Goal: Find contact information: Find contact information

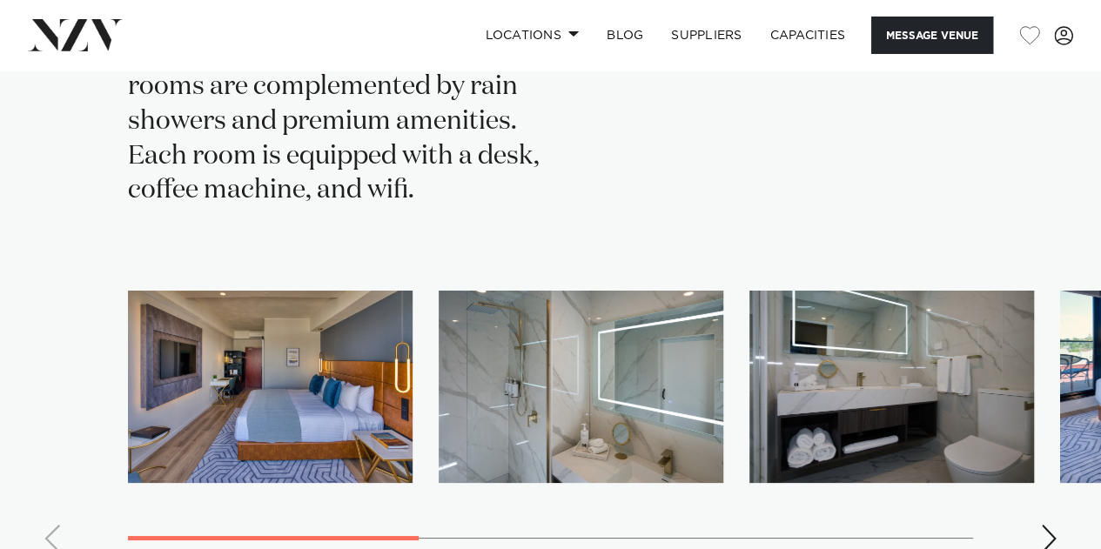
scroll to position [3083, 0]
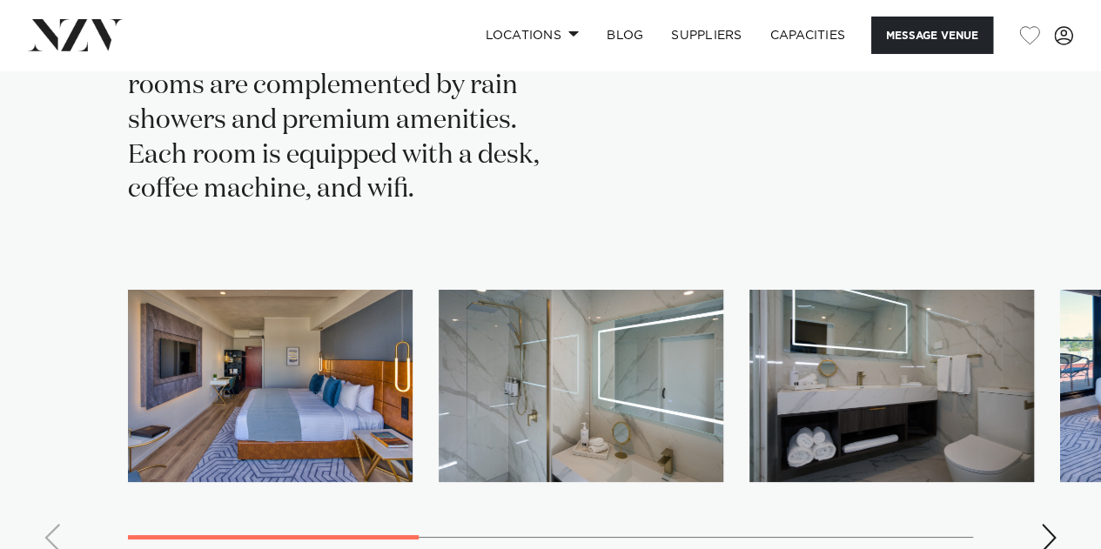
click at [1043, 524] on div "Next slide" at bounding box center [1048, 538] width 17 height 28
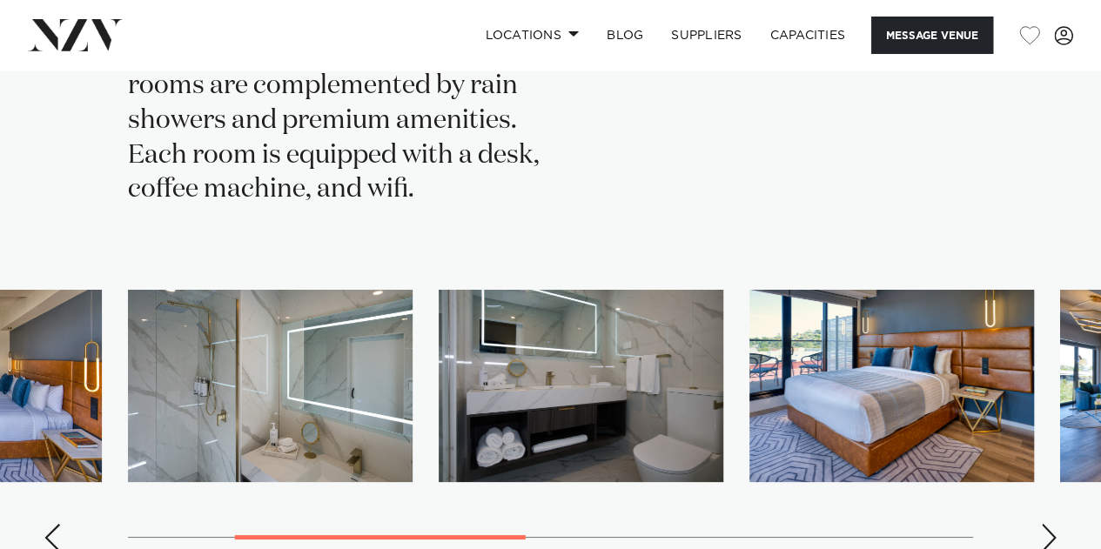
click at [1043, 524] on div "Next slide" at bounding box center [1048, 538] width 17 height 28
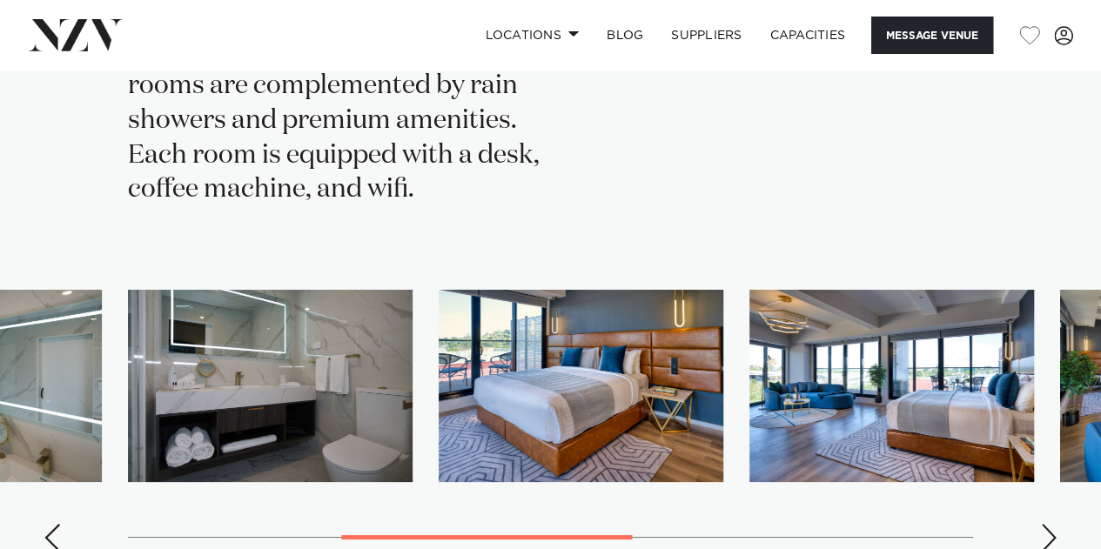
click at [1043, 524] on div "Next slide" at bounding box center [1048, 538] width 17 height 28
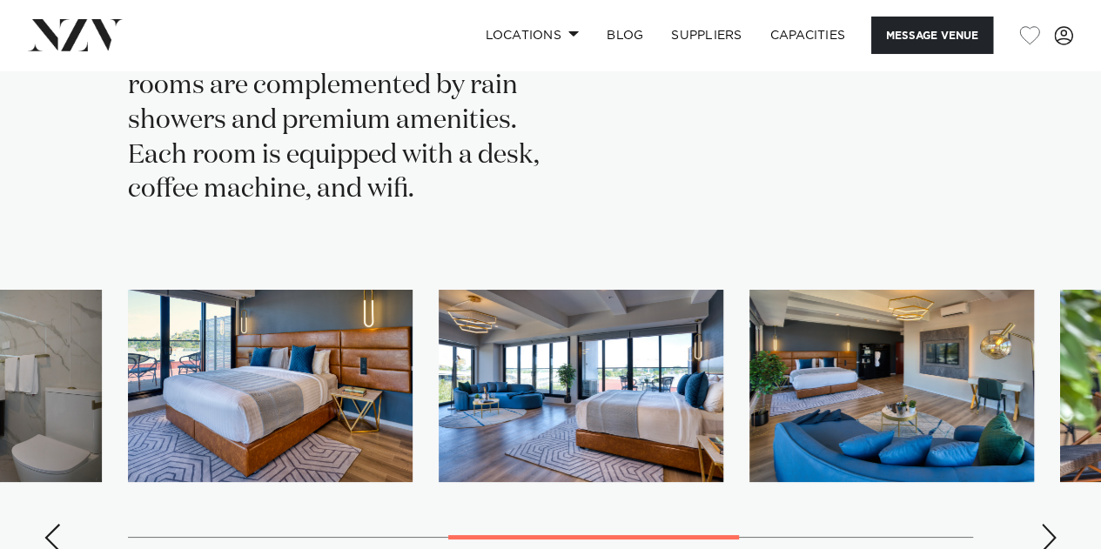
click at [1043, 524] on div "Next slide" at bounding box center [1048, 538] width 17 height 28
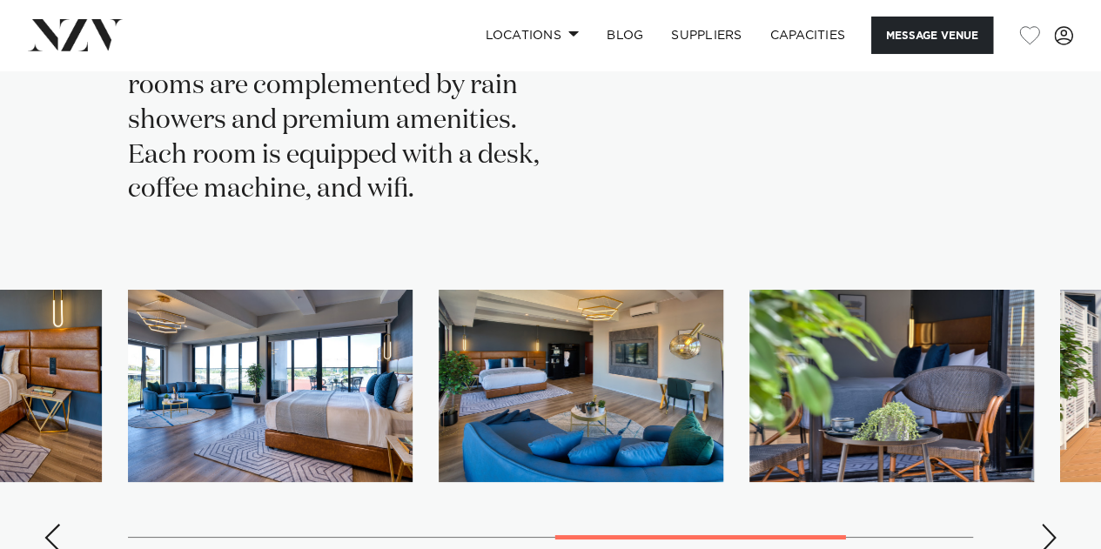
click at [1043, 524] on div "Next slide" at bounding box center [1048, 538] width 17 height 28
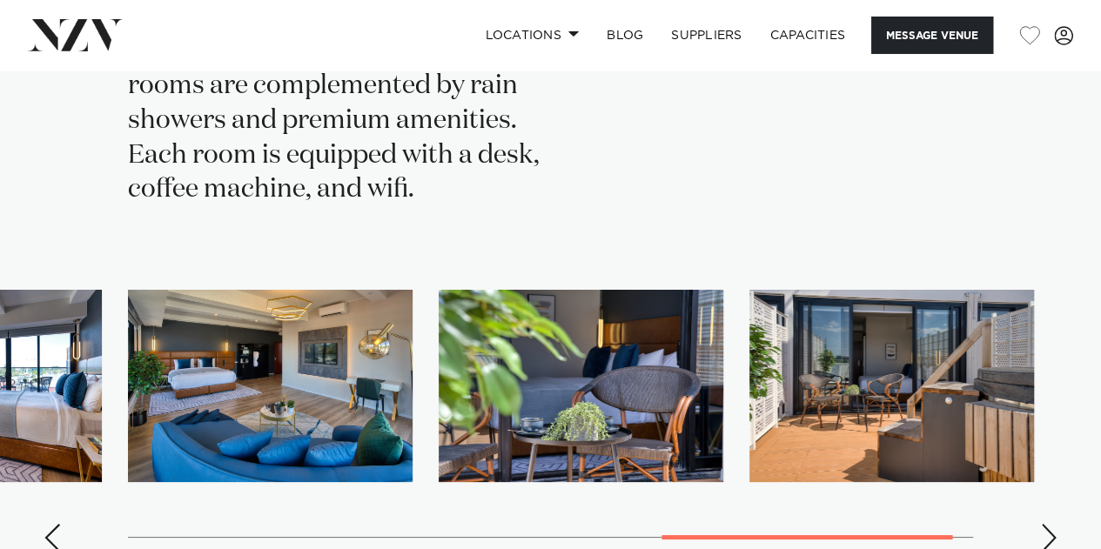
click at [1043, 524] on div "Next slide" at bounding box center [1048, 538] width 17 height 28
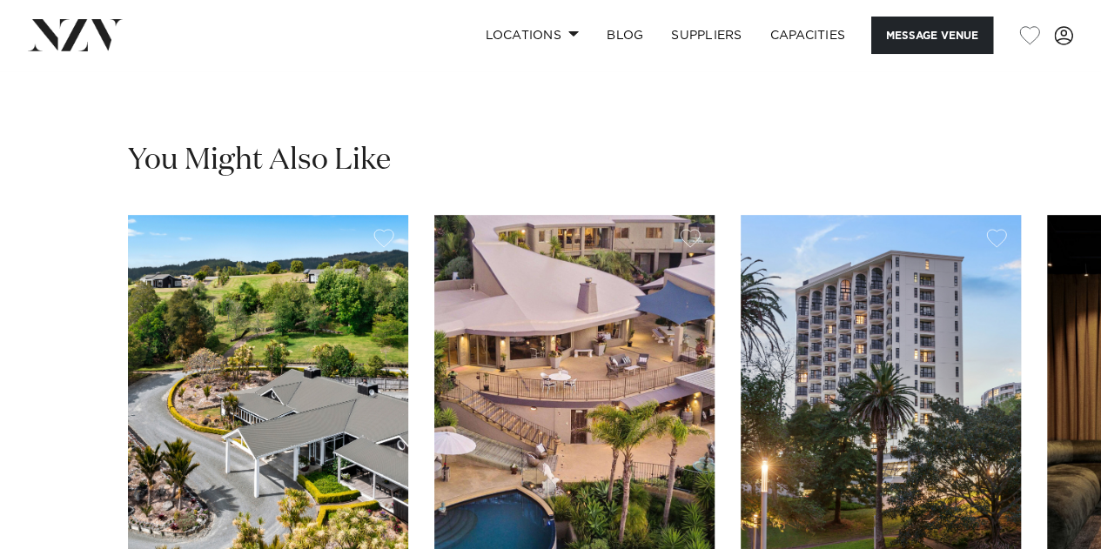
scroll to position [3651, 0]
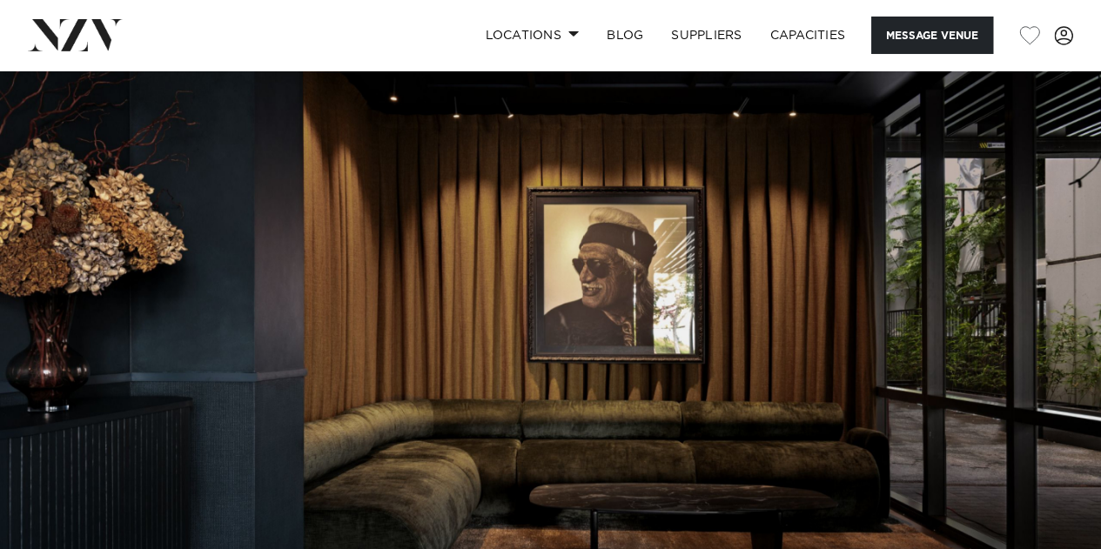
click at [617, 358] on img at bounding box center [550, 329] width 1101 height 516
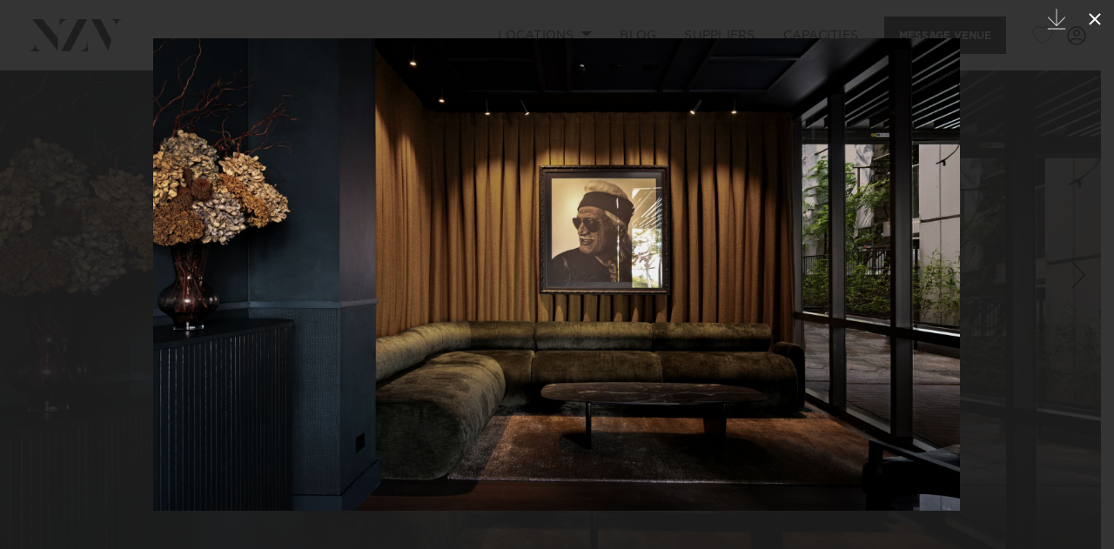
click at [1100, 20] on icon at bounding box center [1095, 19] width 21 height 21
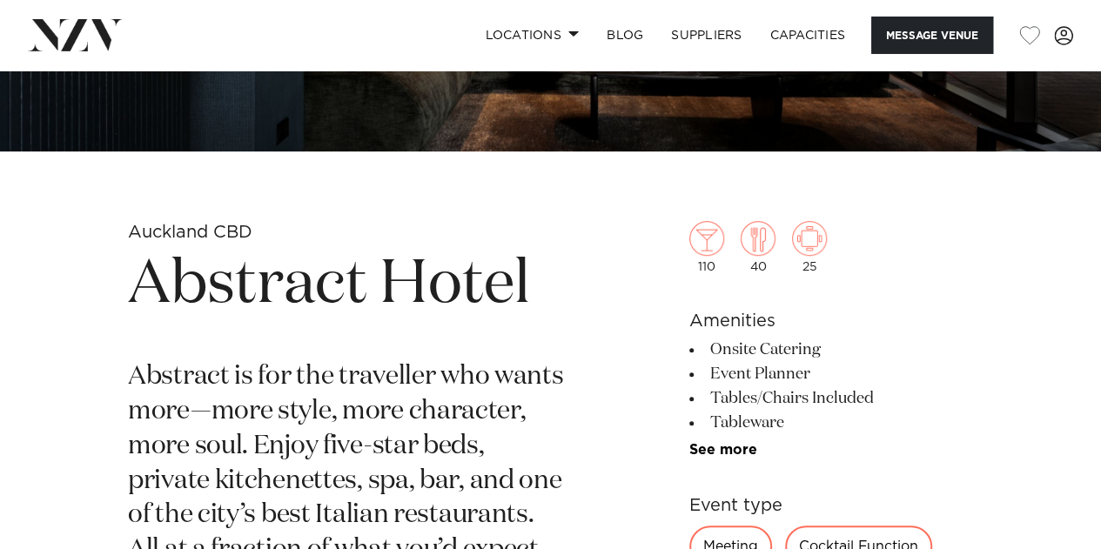
scroll to position [434, 0]
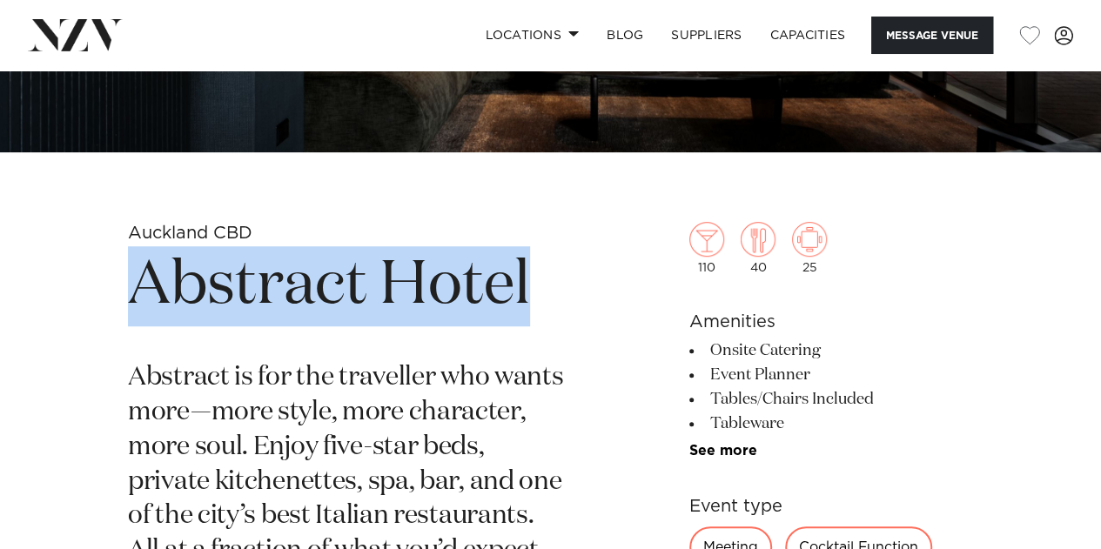
drag, startPoint x: 541, startPoint y: 298, endPoint x: 84, endPoint y: 307, distance: 457.9
copy h1 "Abstract Hotel"
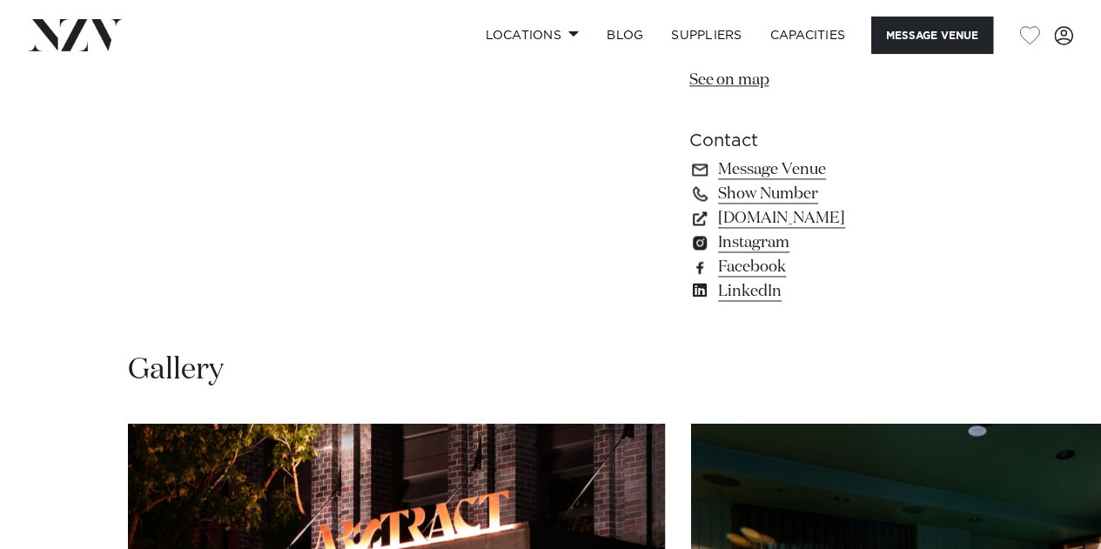
scroll to position [1192, 0]
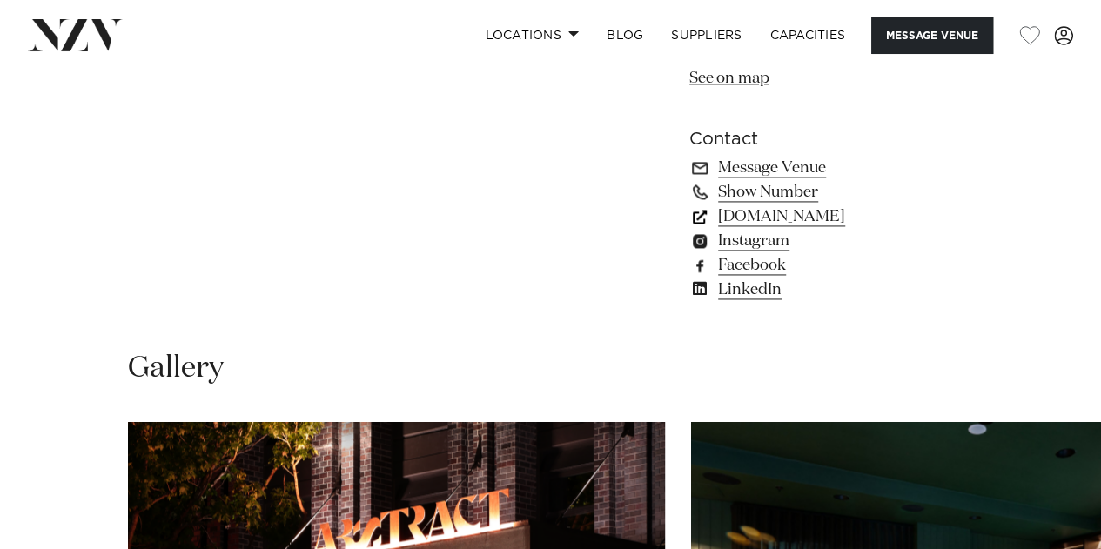
click at [769, 212] on link "abstracthotel.co.nz" at bounding box center [831, 217] width 284 height 24
